Goal: Information Seeking & Learning: Find specific fact

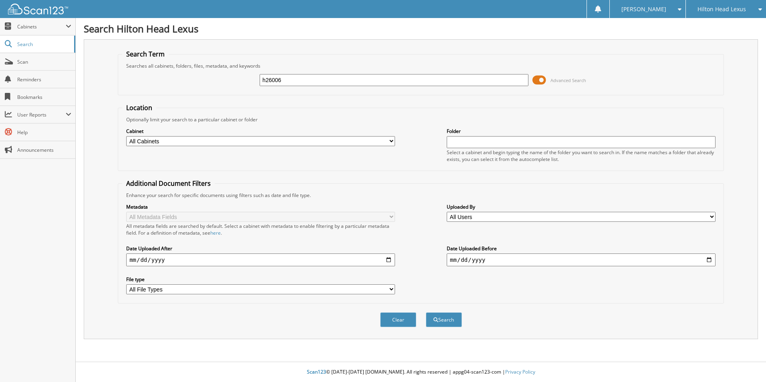
type input "h26006"
click at [426, 312] on button "Search" at bounding box center [444, 319] width 36 height 15
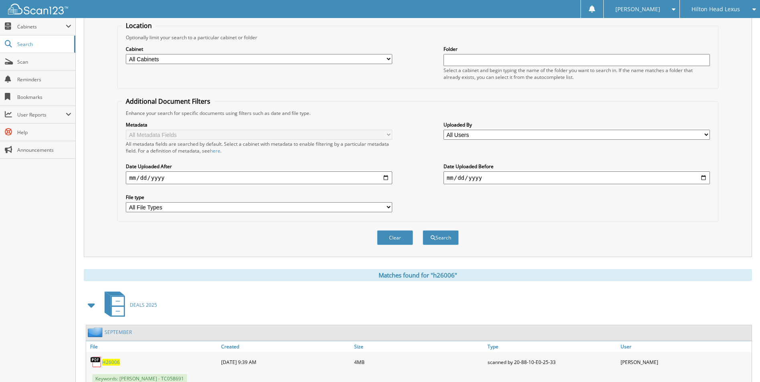
scroll to position [110, 0]
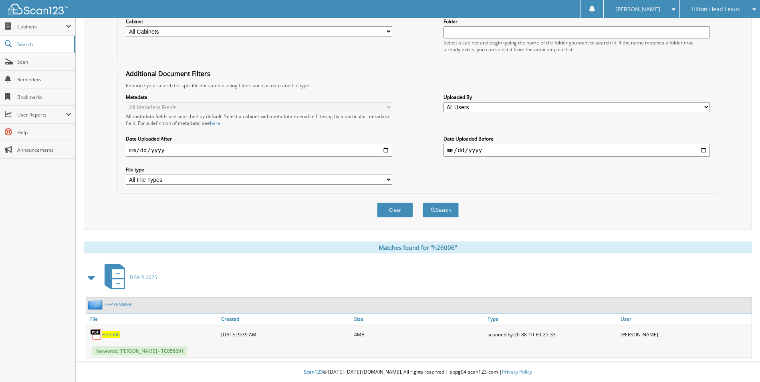
click at [111, 335] on span "H26006" at bounding box center [111, 334] width 18 height 7
